Goal: Transaction & Acquisition: Download file/media

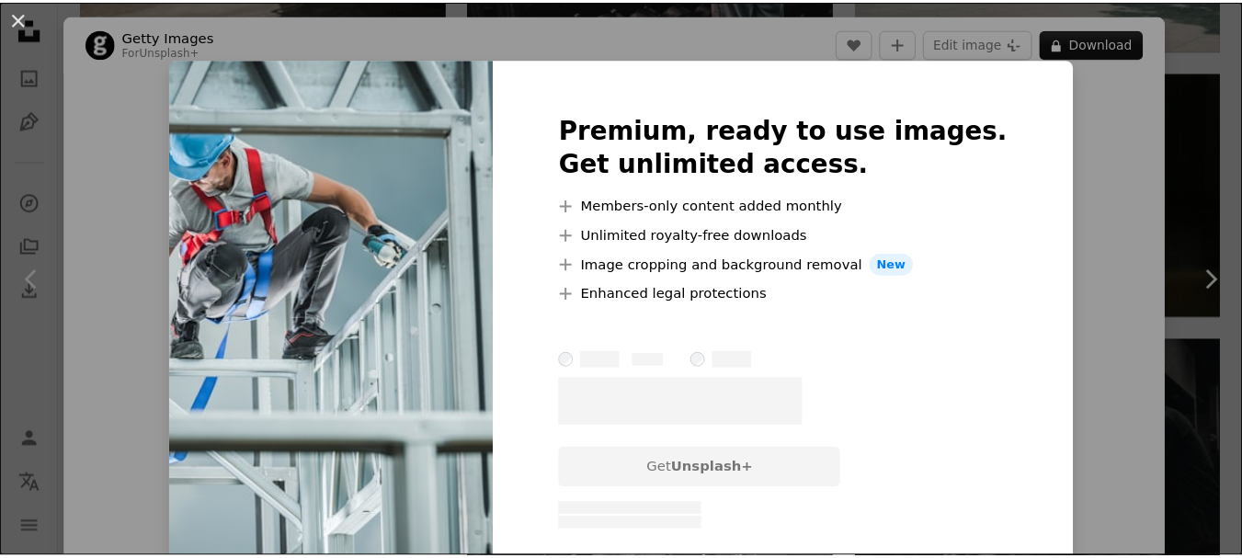
scroll to position [1716, 0]
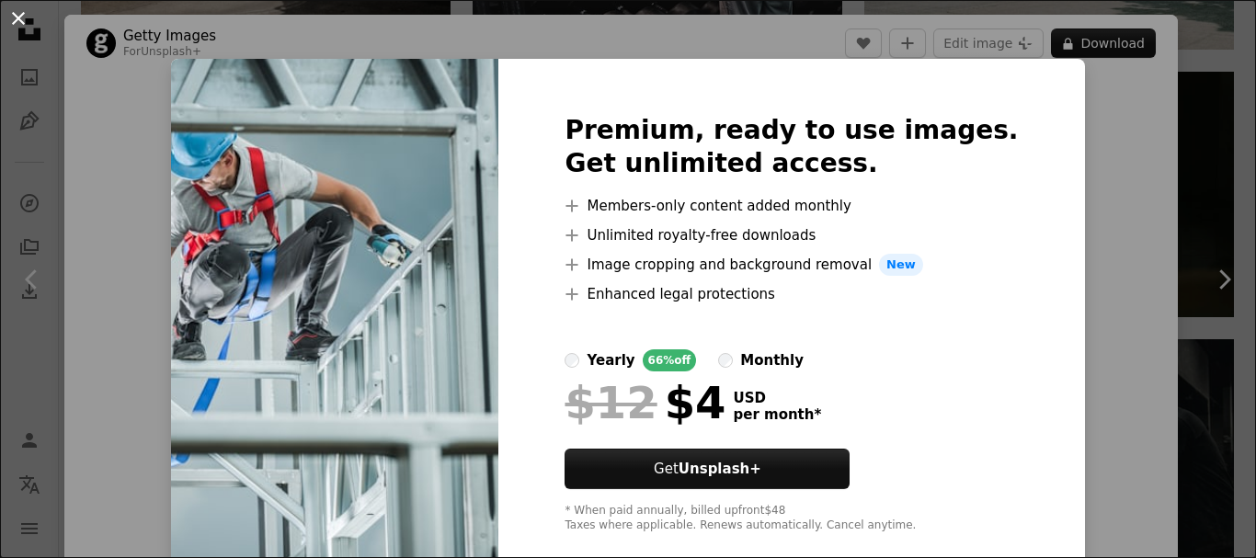
click at [28, 18] on button "An X shape" at bounding box center [18, 18] width 22 height 22
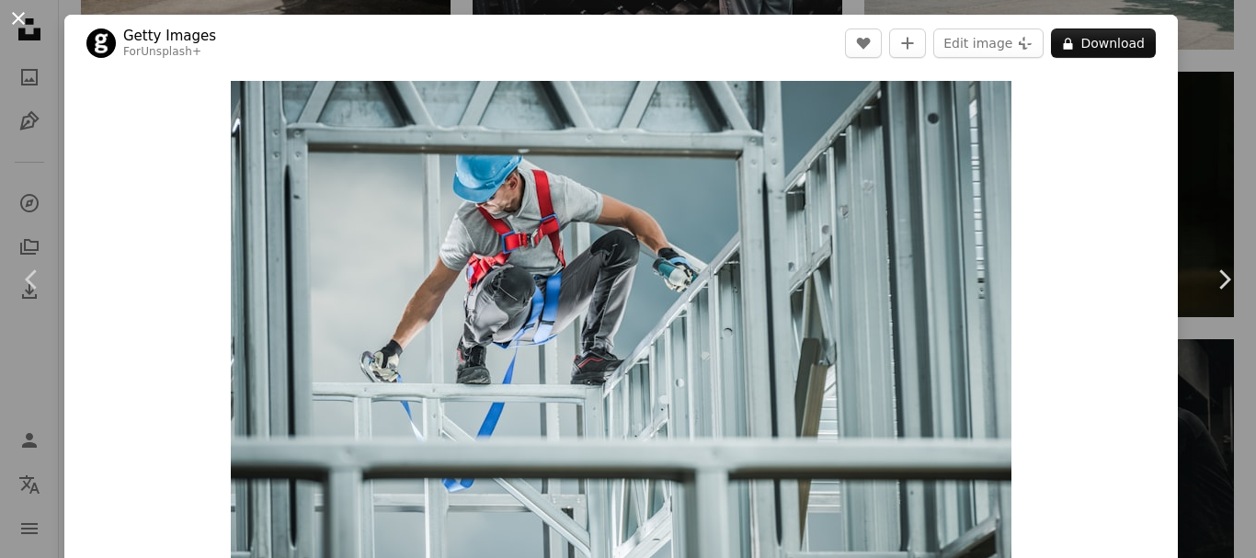
click at [29, 22] on button "An X shape" at bounding box center [18, 18] width 22 height 22
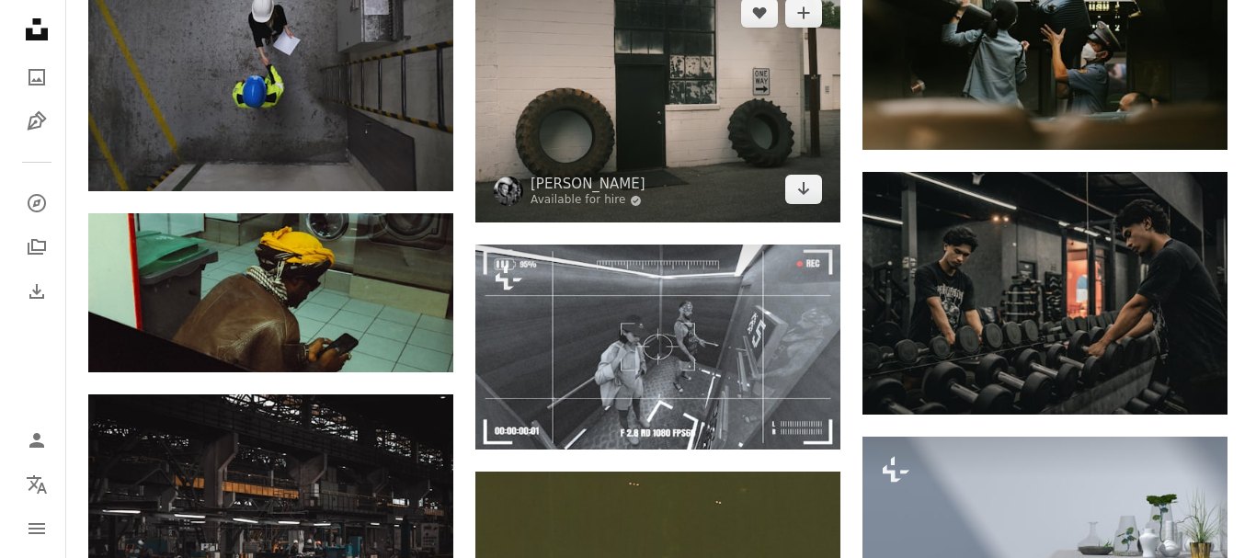
scroll to position [1838, 0]
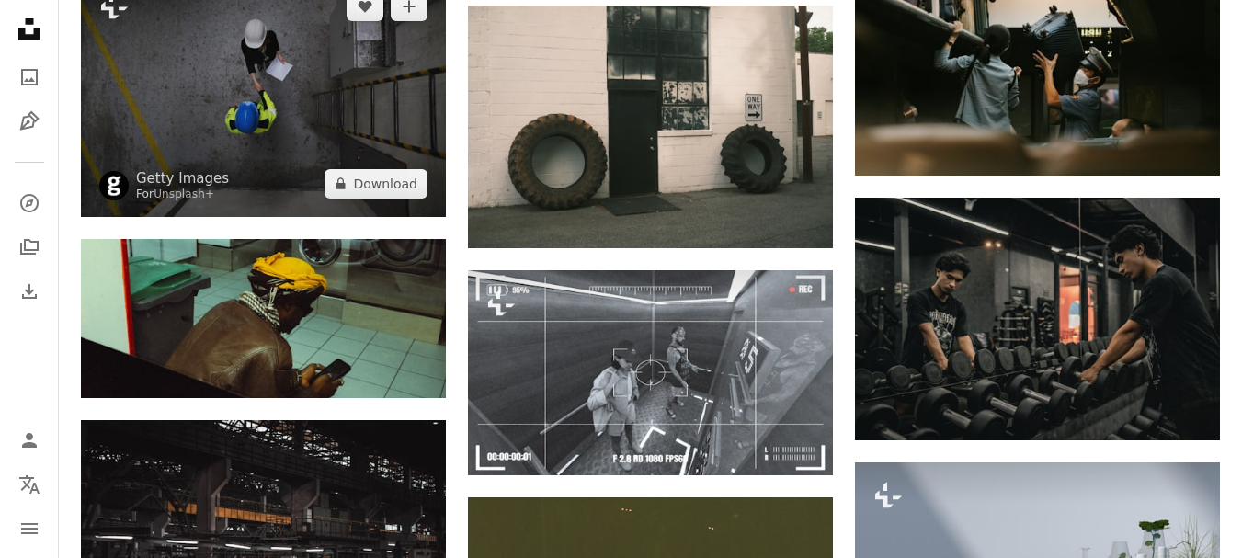
click at [279, 133] on img at bounding box center [263, 94] width 365 height 243
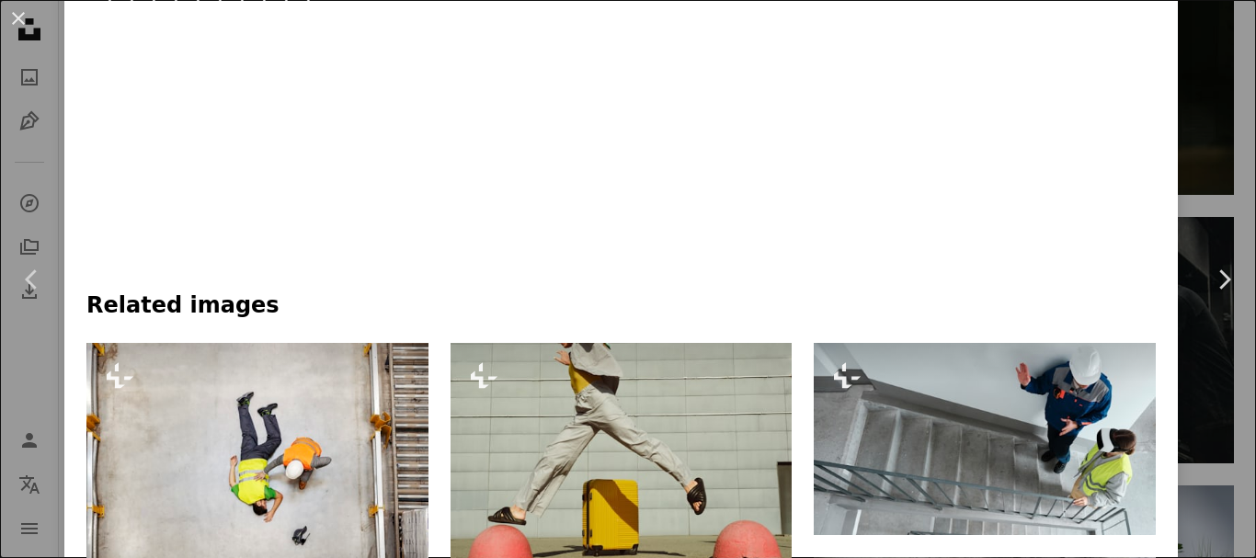
scroll to position [981, 0]
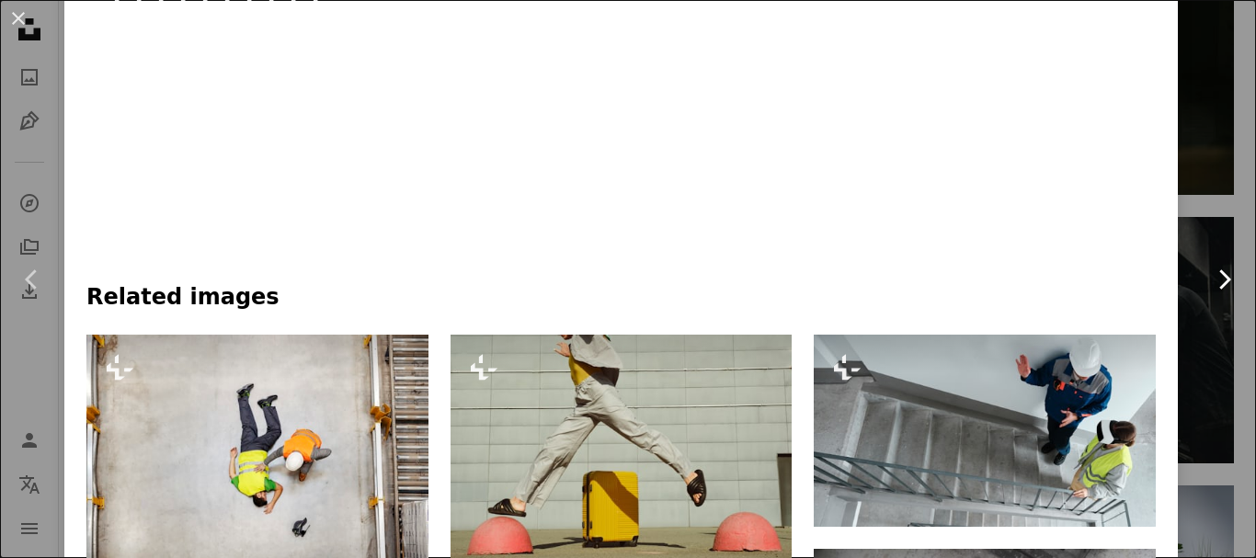
click at [1209, 284] on icon "Chevron right" at bounding box center [1223, 279] width 29 height 29
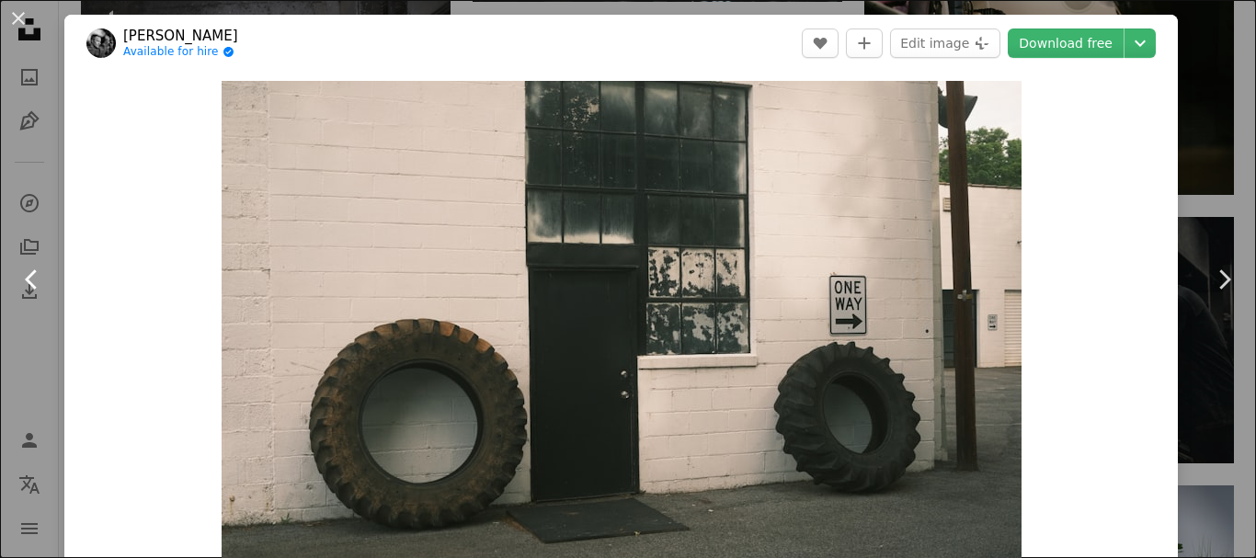
click at [21, 274] on icon "Chevron left" at bounding box center [31, 279] width 29 height 29
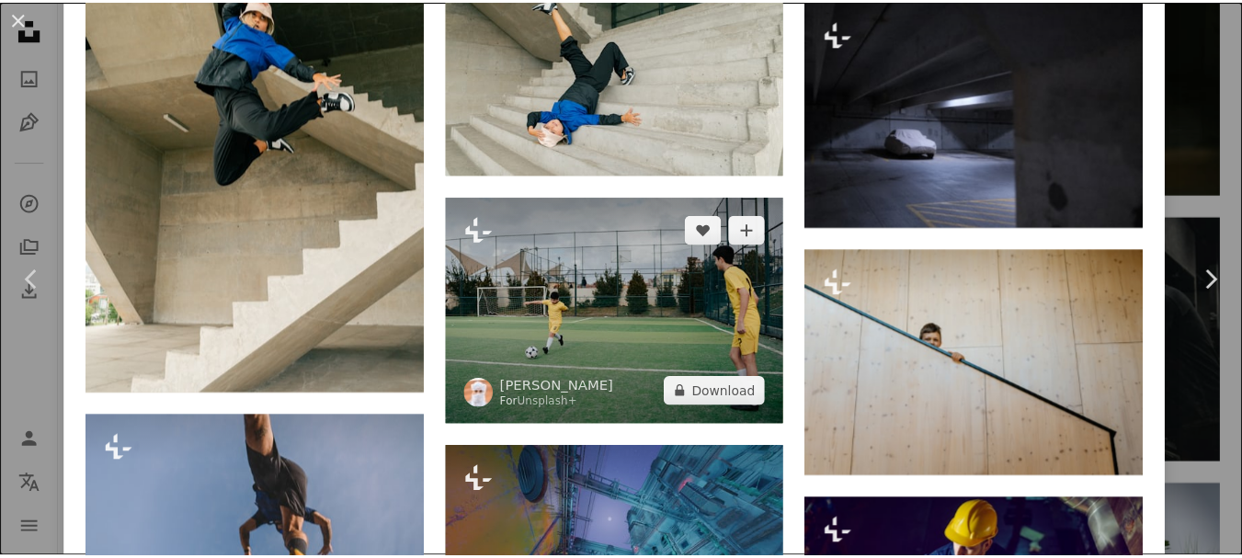
scroll to position [3085, 0]
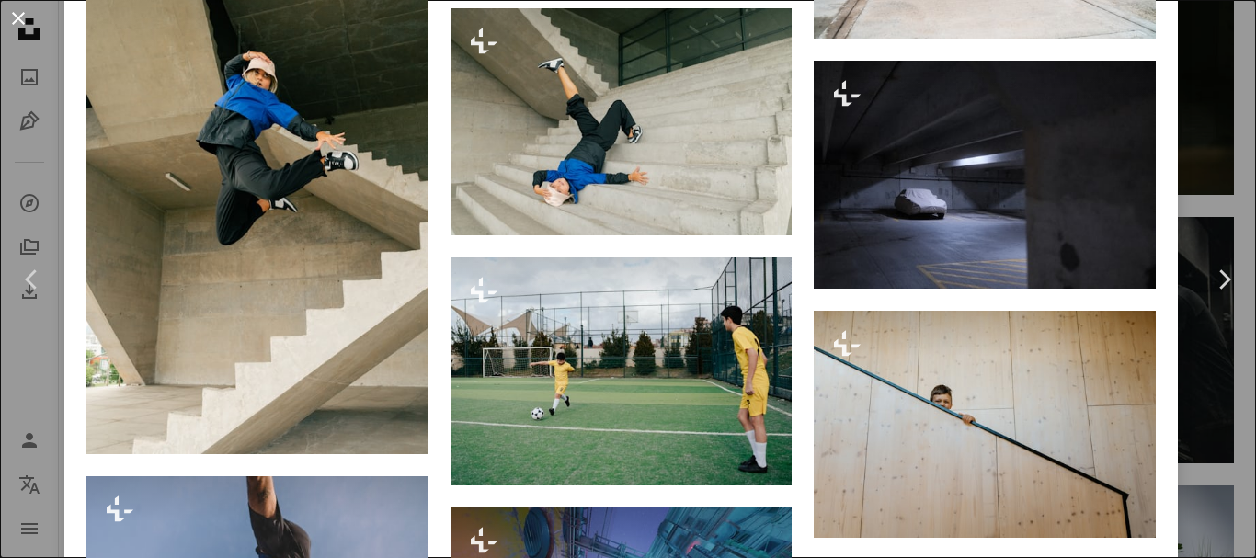
click at [26, 18] on button "An X shape" at bounding box center [18, 18] width 22 height 22
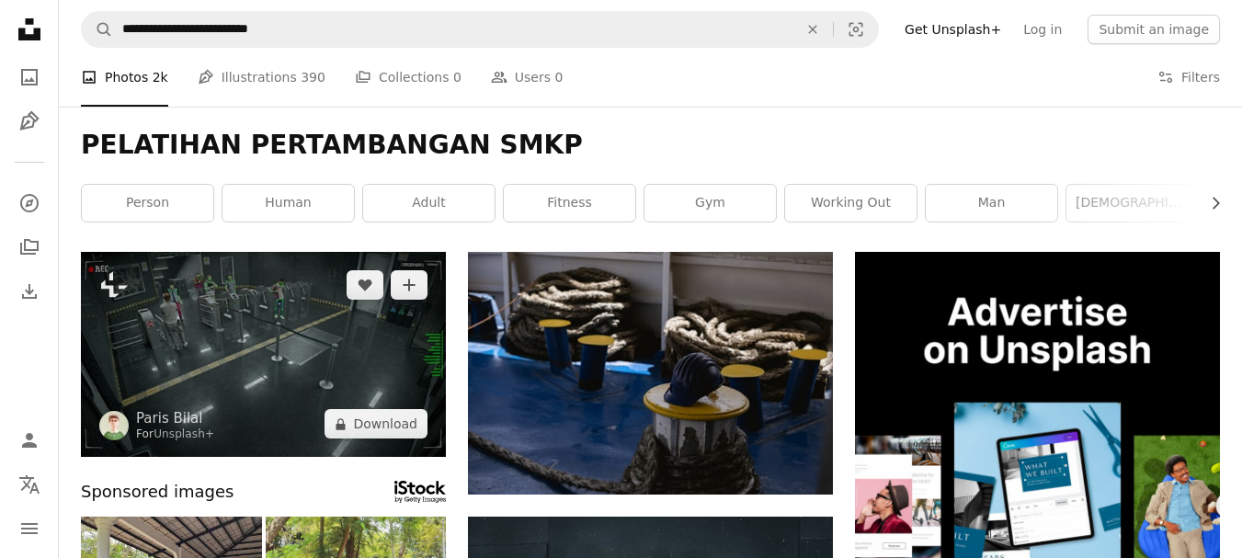
drag, startPoint x: 294, startPoint y: 238, endPoint x: 293, endPoint y: 294, distance: 56.1
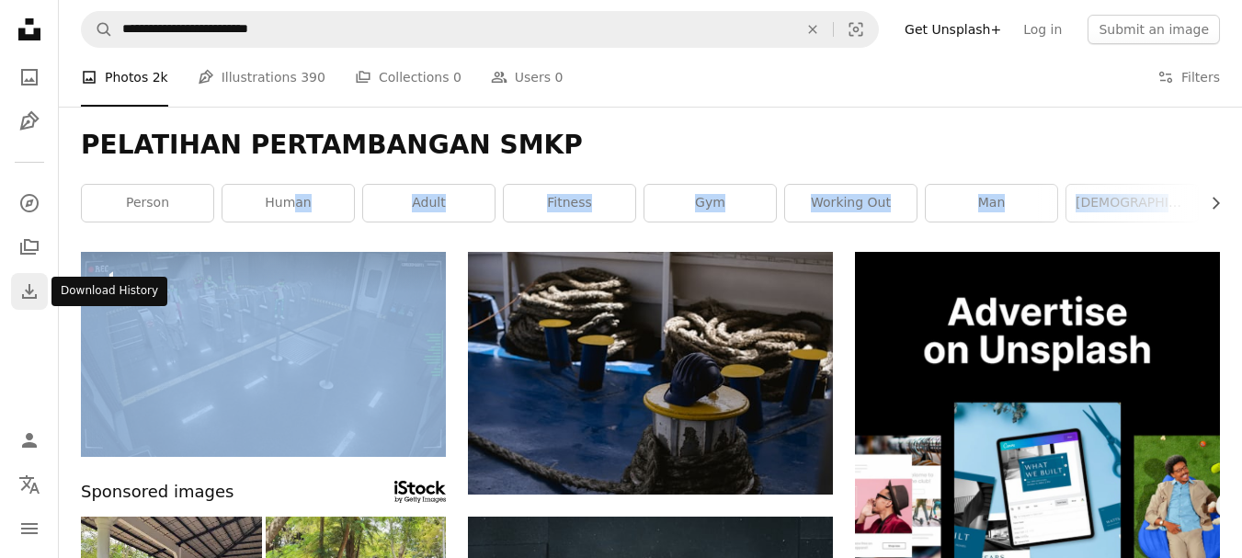
click at [32, 287] on icon "Download" at bounding box center [29, 291] width 22 height 22
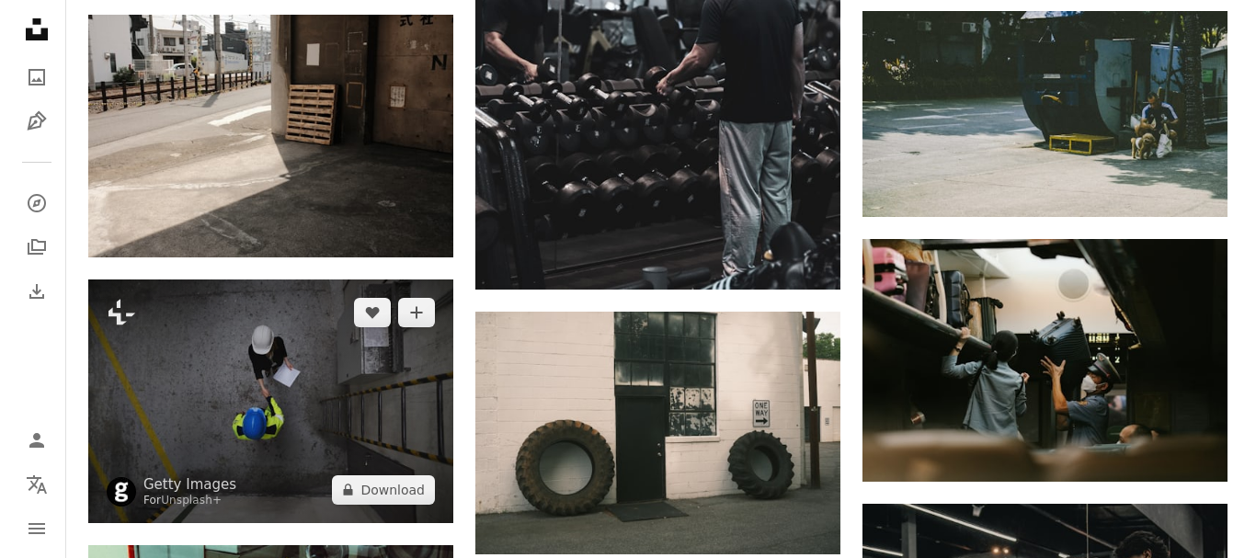
scroll to position [1655, 0]
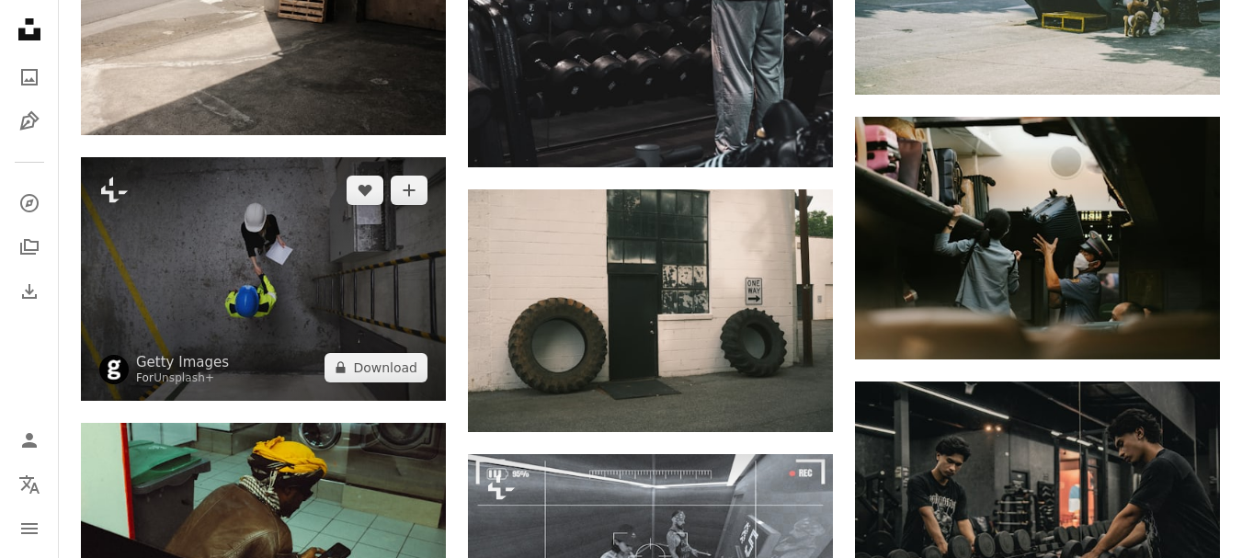
click at [253, 339] on img at bounding box center [263, 278] width 365 height 243
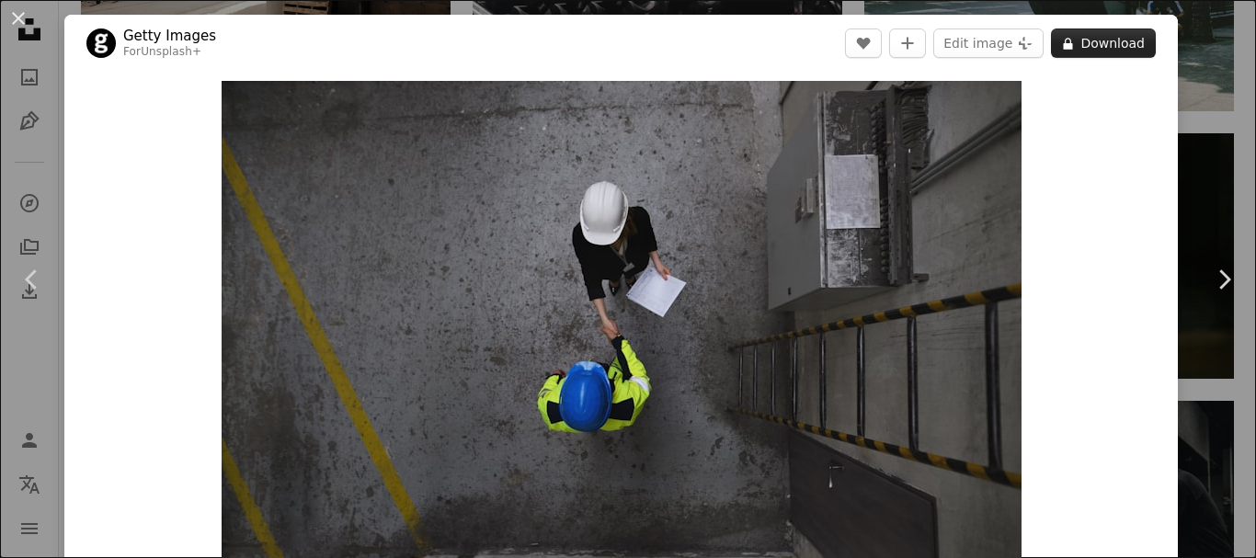
click at [1080, 36] on button "A lock Download" at bounding box center [1103, 42] width 105 height 29
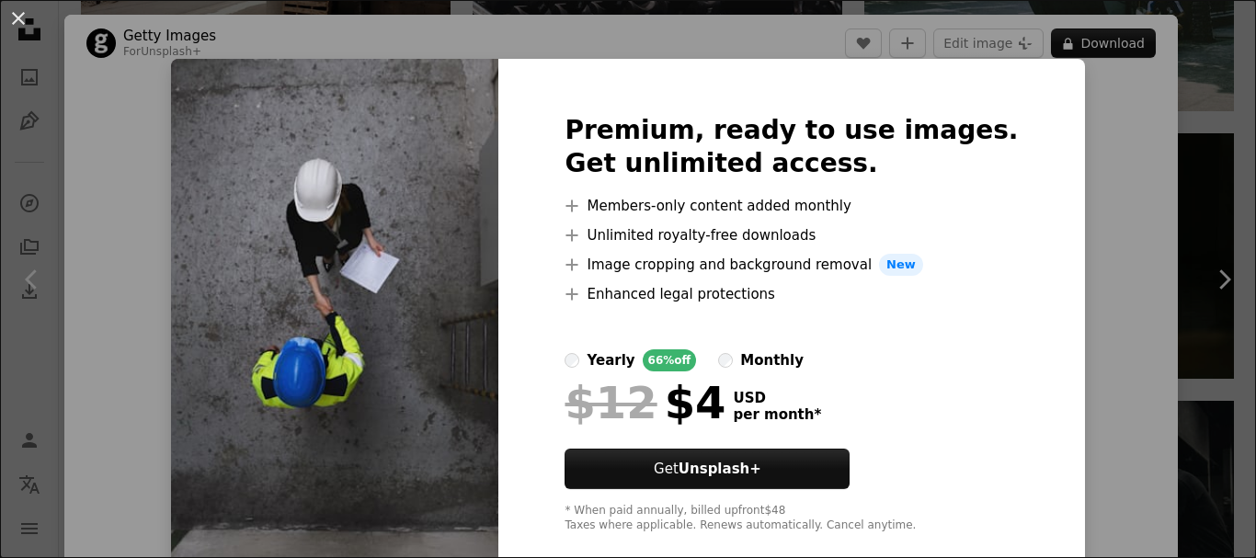
scroll to position [32, 0]
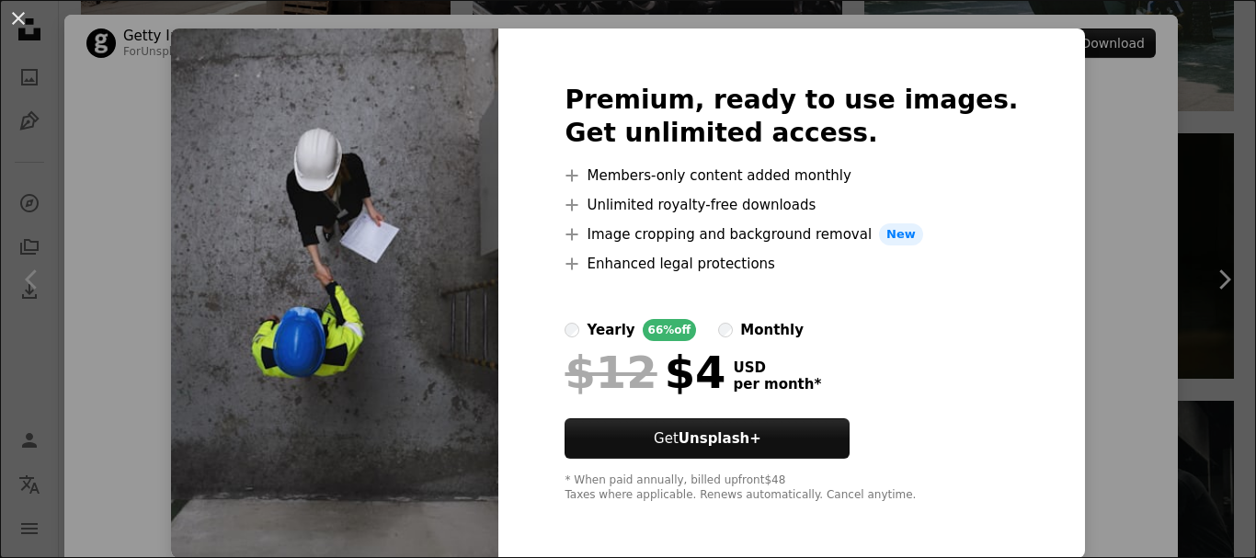
click at [23, 23] on button "An X shape" at bounding box center [18, 18] width 22 height 22
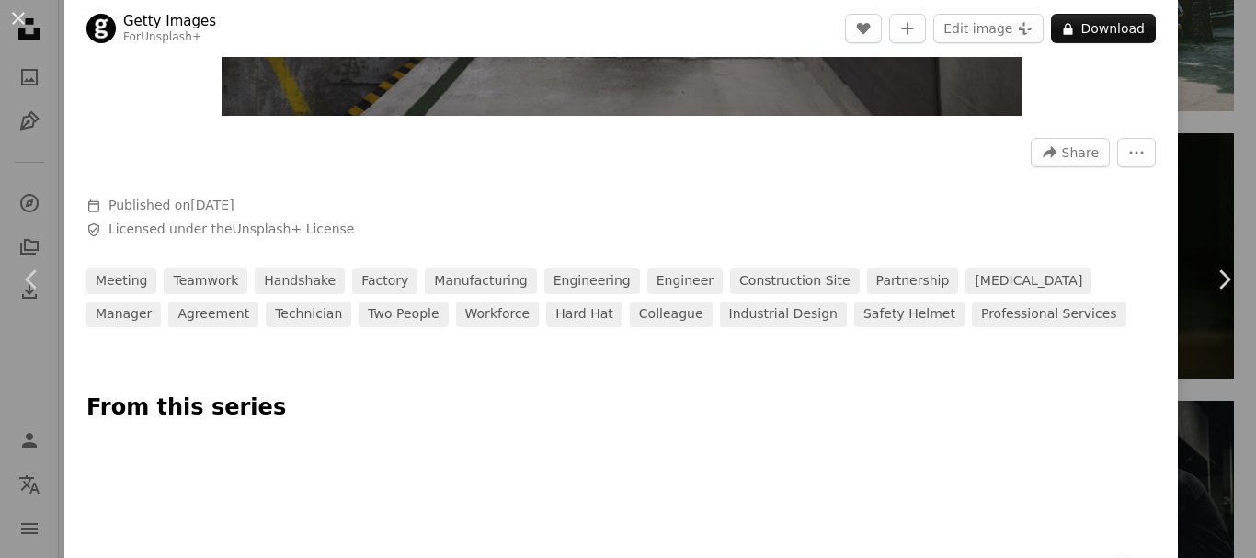
scroll to position [674, 0]
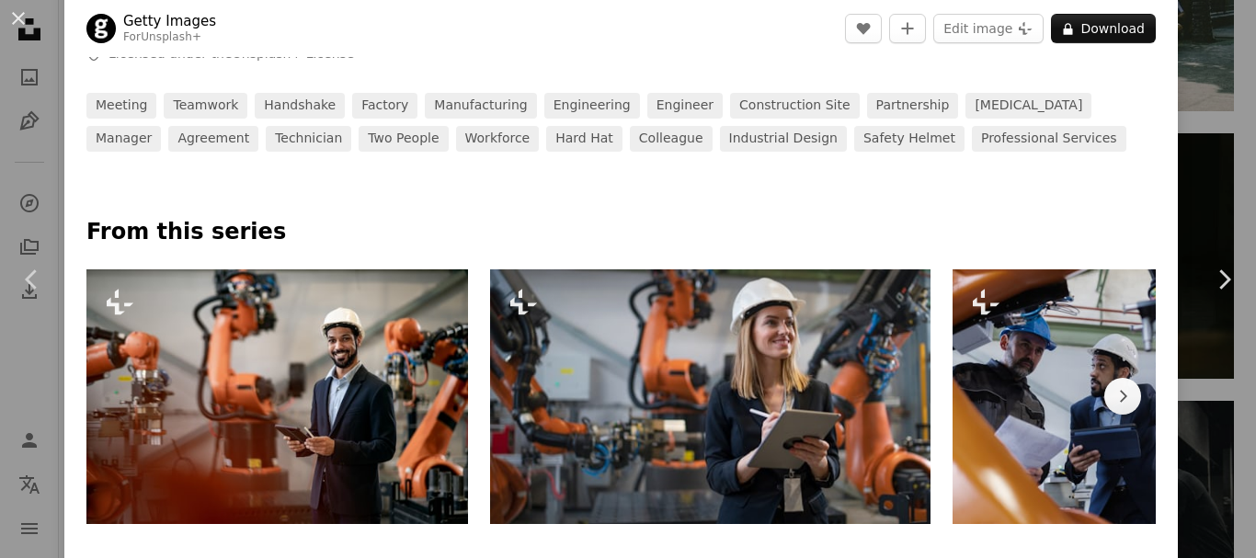
drag, startPoint x: 785, startPoint y: 398, endPoint x: 733, endPoint y: 370, distance: 59.2
click at [733, 370] on img at bounding box center [710, 396] width 440 height 255
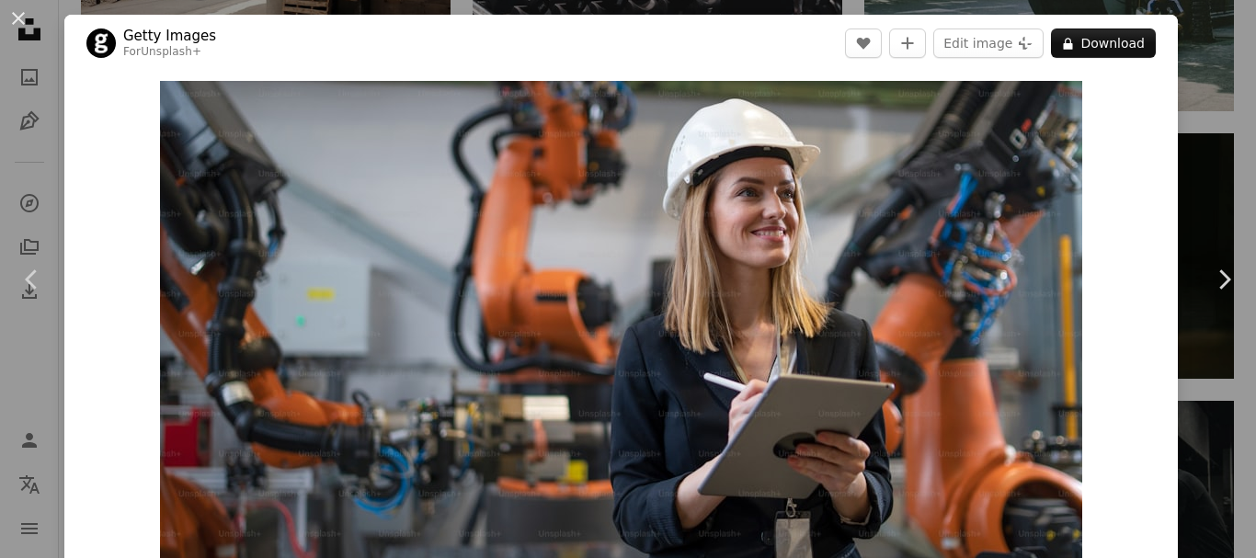
click at [732, 370] on img "Zoom in on this image" at bounding box center [621, 347] width 922 height 533
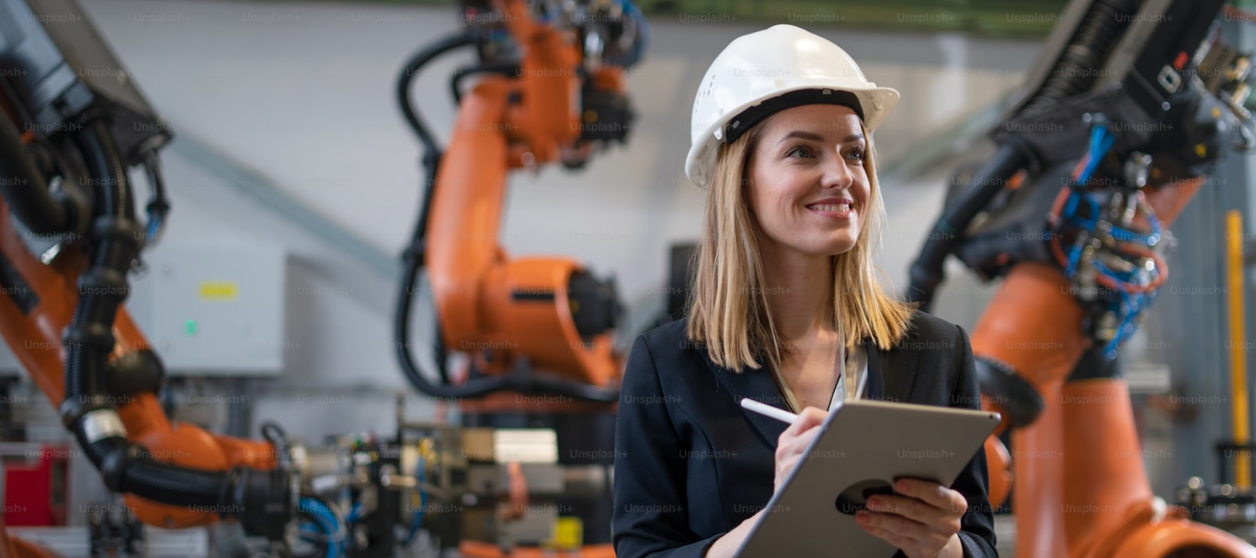
scroll to position [76, 0]
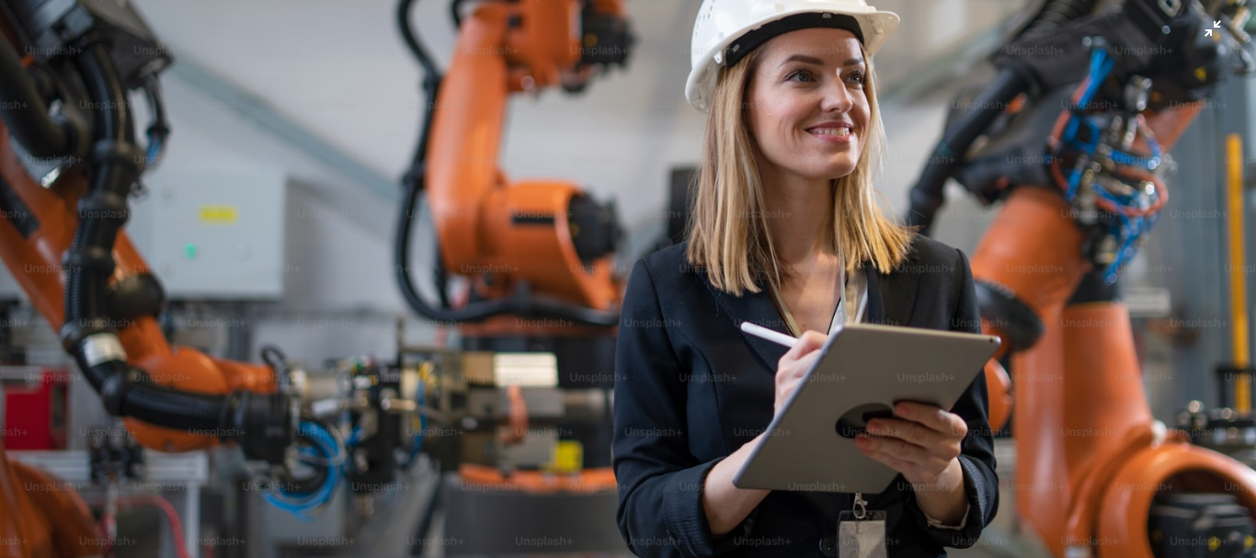
drag, startPoint x: 732, startPoint y: 370, endPoint x: 831, endPoint y: 301, distance: 120.9
click at [831, 301] on img "Zoom out on this image" at bounding box center [627, 287] width 1257 height 728
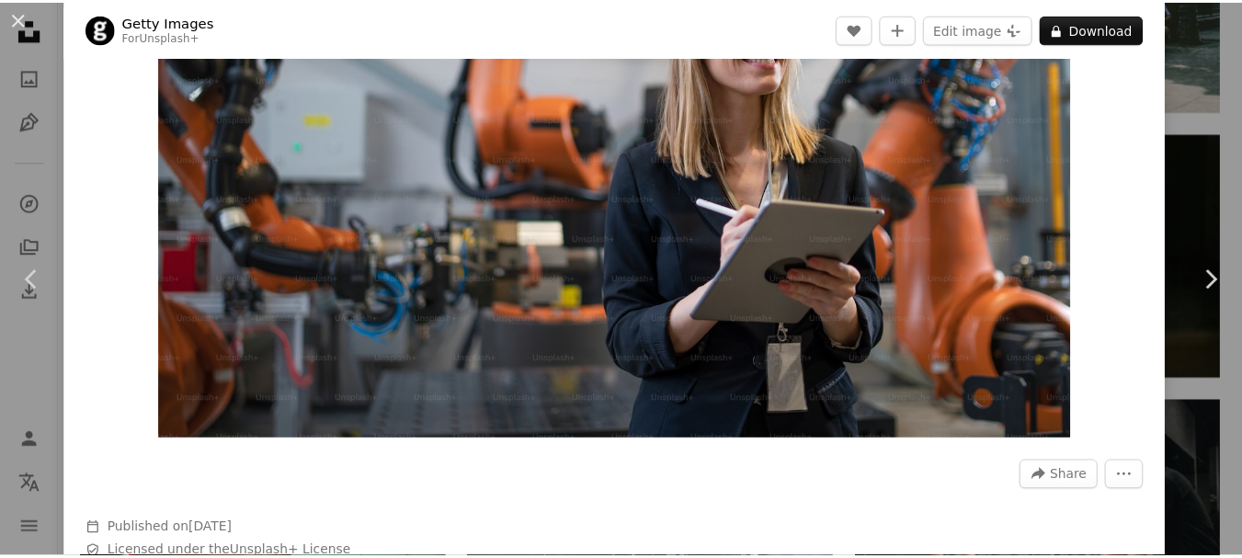
scroll to position [178, 0]
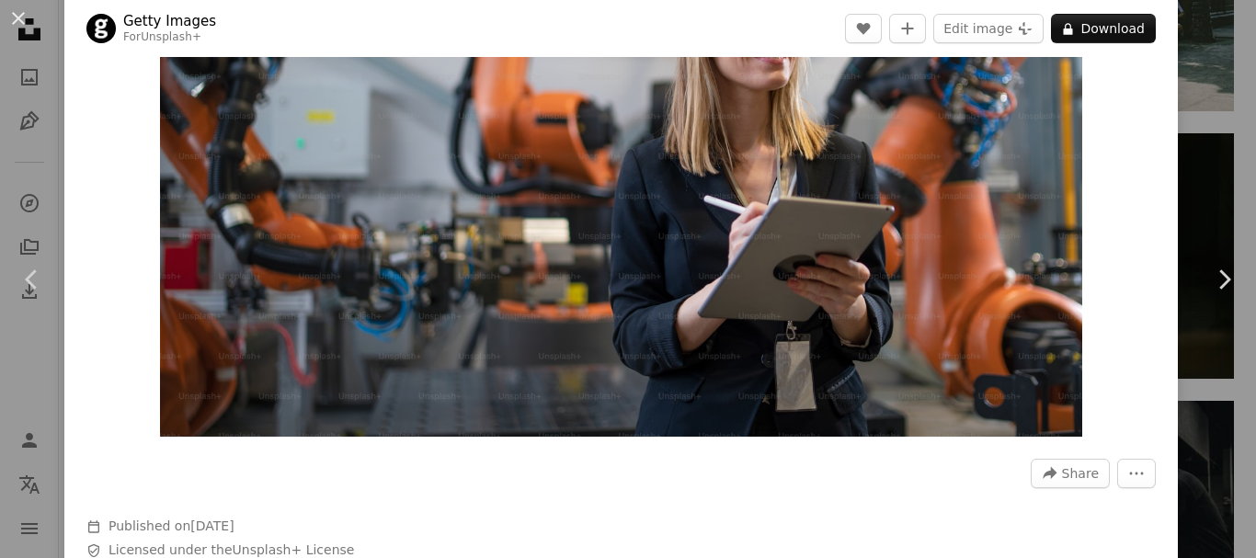
click at [19, 13] on button "An X shape" at bounding box center [18, 18] width 22 height 22
